Goal: Information Seeking & Learning: Find specific fact

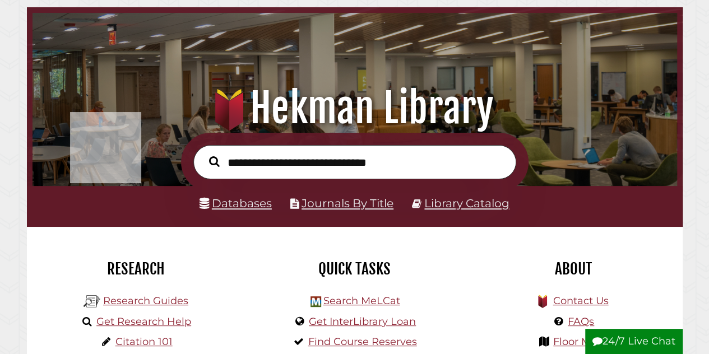
scroll to position [53, 0]
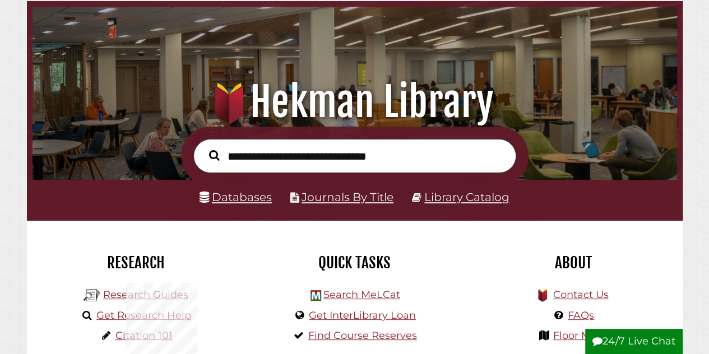
click at [238, 206] on li "Databases" at bounding box center [236, 197] width 72 height 20
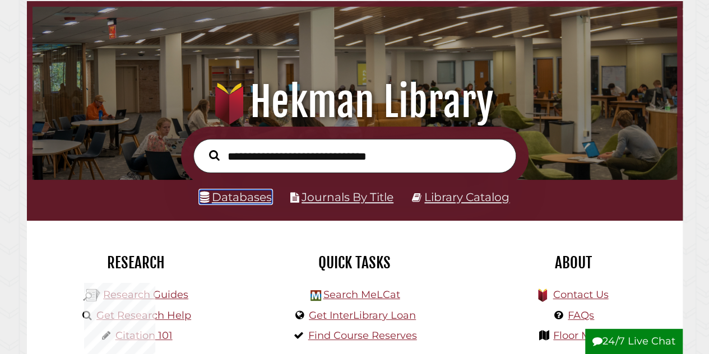
click at [231, 200] on link "Databases" at bounding box center [236, 197] width 72 height 14
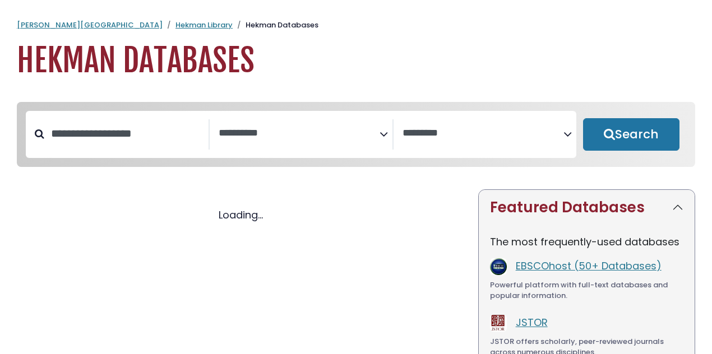
select select "Database Subject Filter"
select select "Database Vendors Filter"
select select "Database Subject Filter"
select select "Database Vendors Filter"
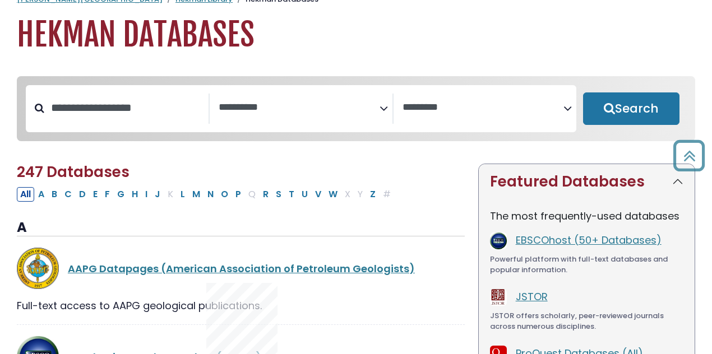
scroll to position [24, 0]
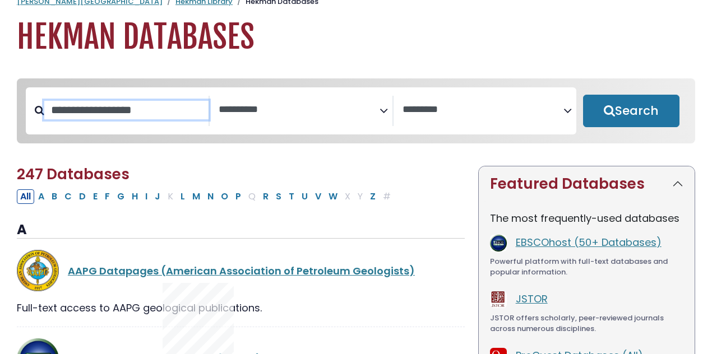
click at [112, 119] on input "Search database by title or keyword" at bounding box center [126, 110] width 164 height 19
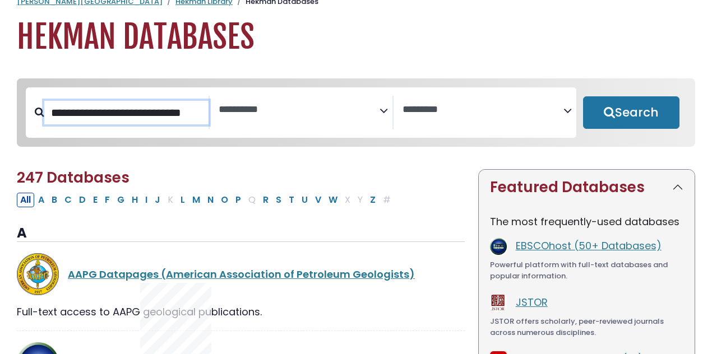
type input "**********"
click at [583, 96] on button "Search" at bounding box center [631, 112] width 96 height 33
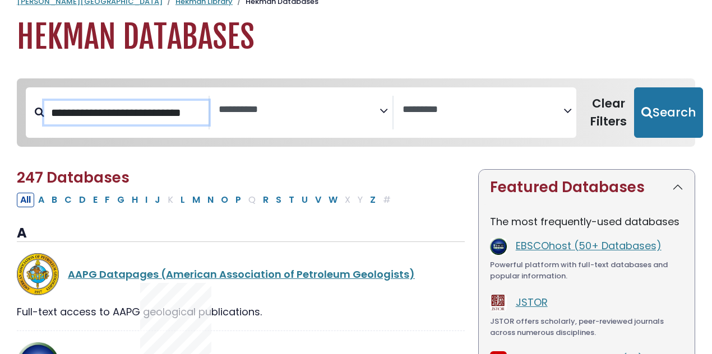
select select "Database Subject Filter"
select select "Database Vendors Filter"
